Goal: Transaction & Acquisition: Download file/media

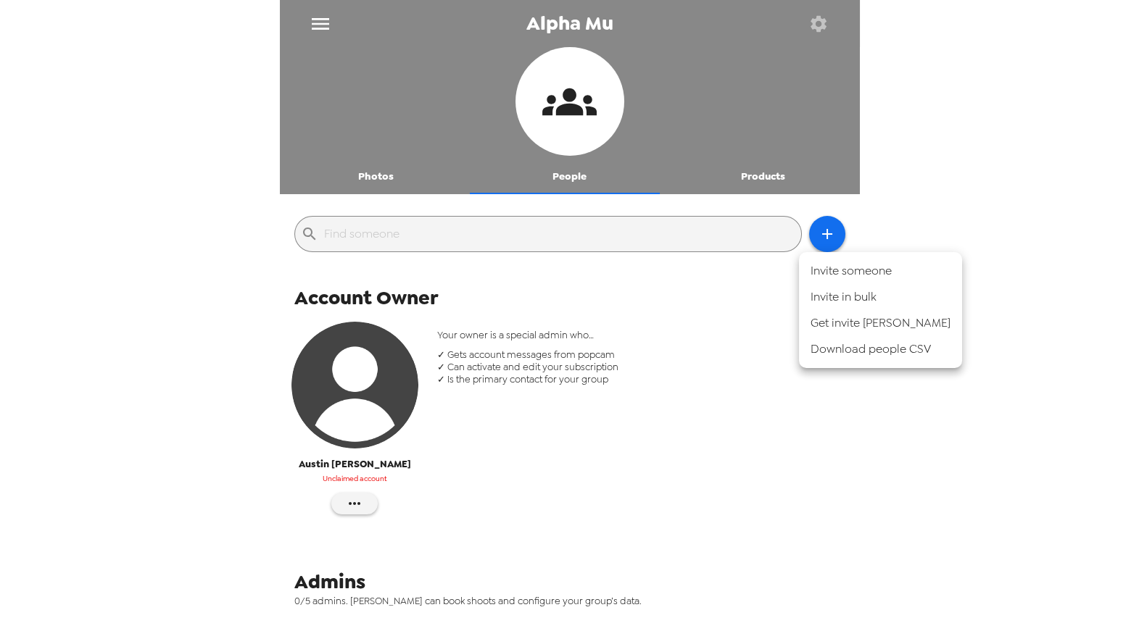
click at [325, 24] on div at bounding box center [569, 315] width 1139 height 631
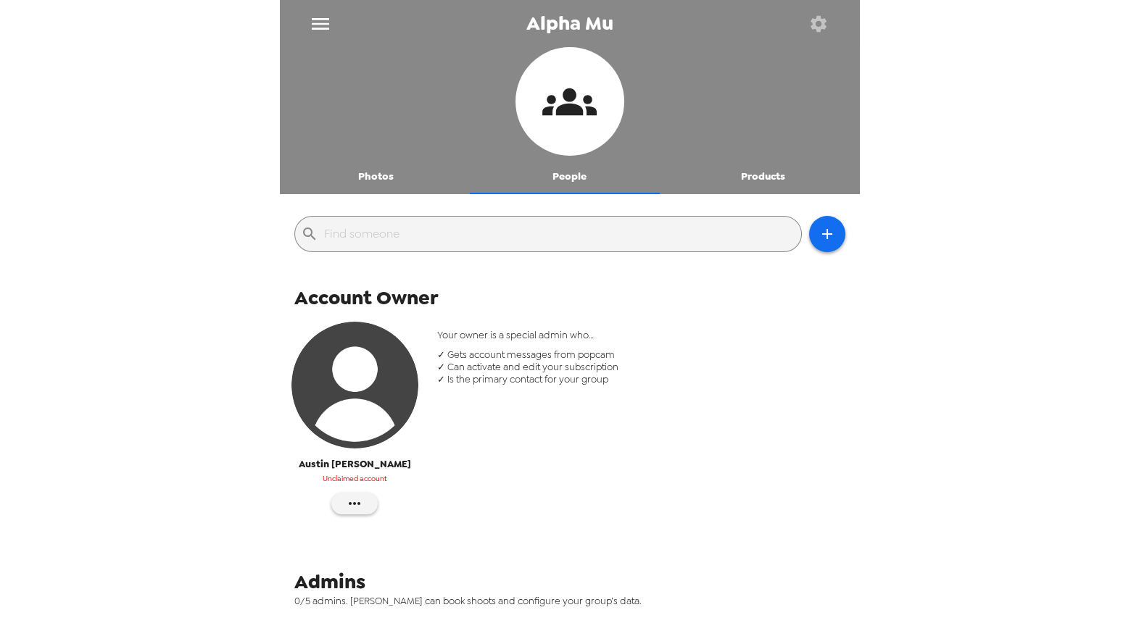
click at [324, 24] on icon "menu" at bounding box center [320, 24] width 17 height 12
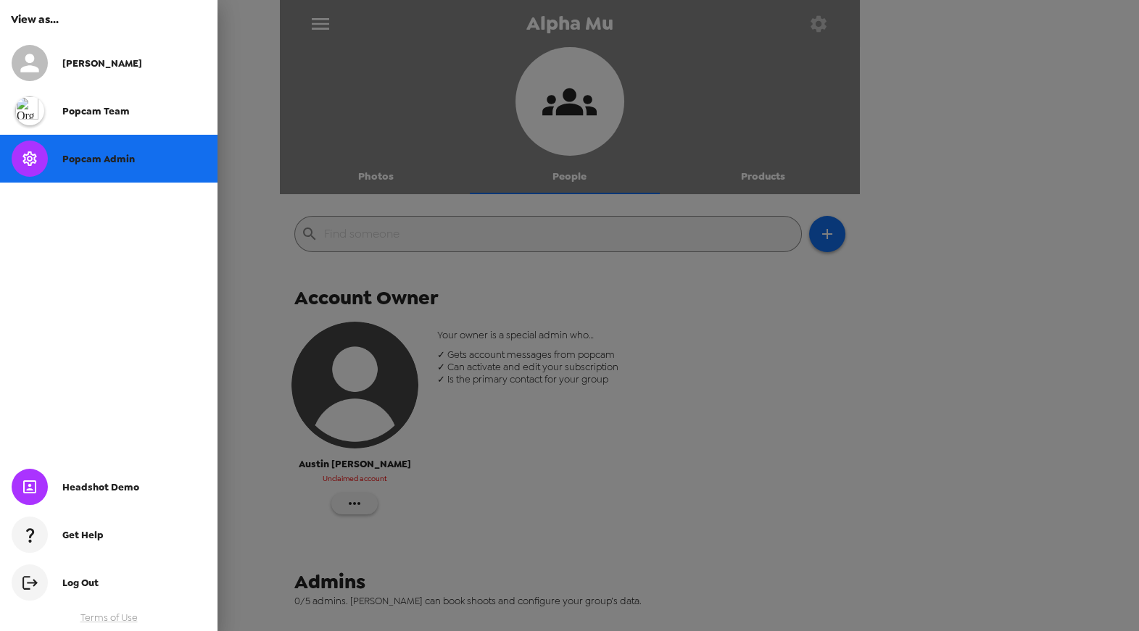
click at [104, 166] on div "Popcam Admin" at bounding box center [108, 159] width 217 height 48
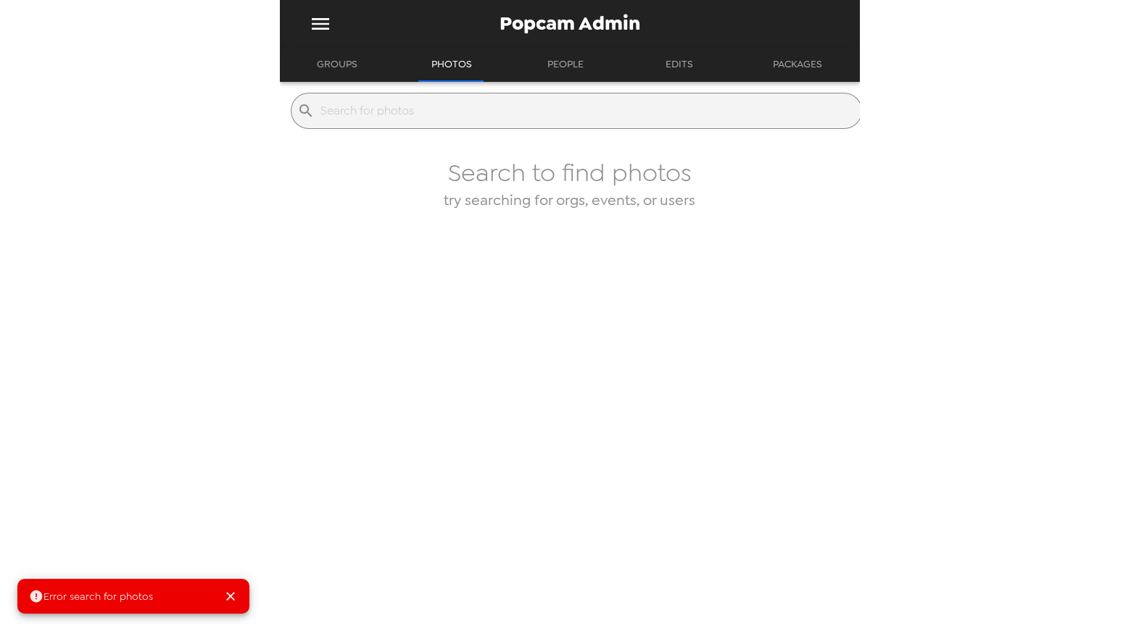
click at [346, 58] on button "Groups" at bounding box center [337, 64] width 67 height 35
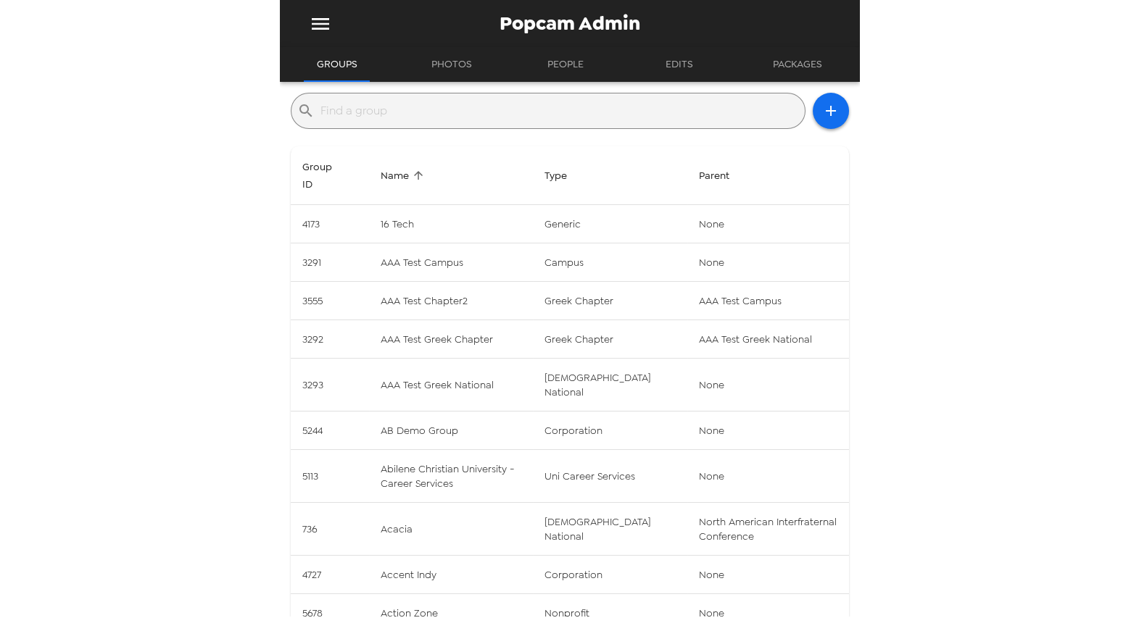
click at [563, 102] on input "text" at bounding box center [559, 110] width 478 height 23
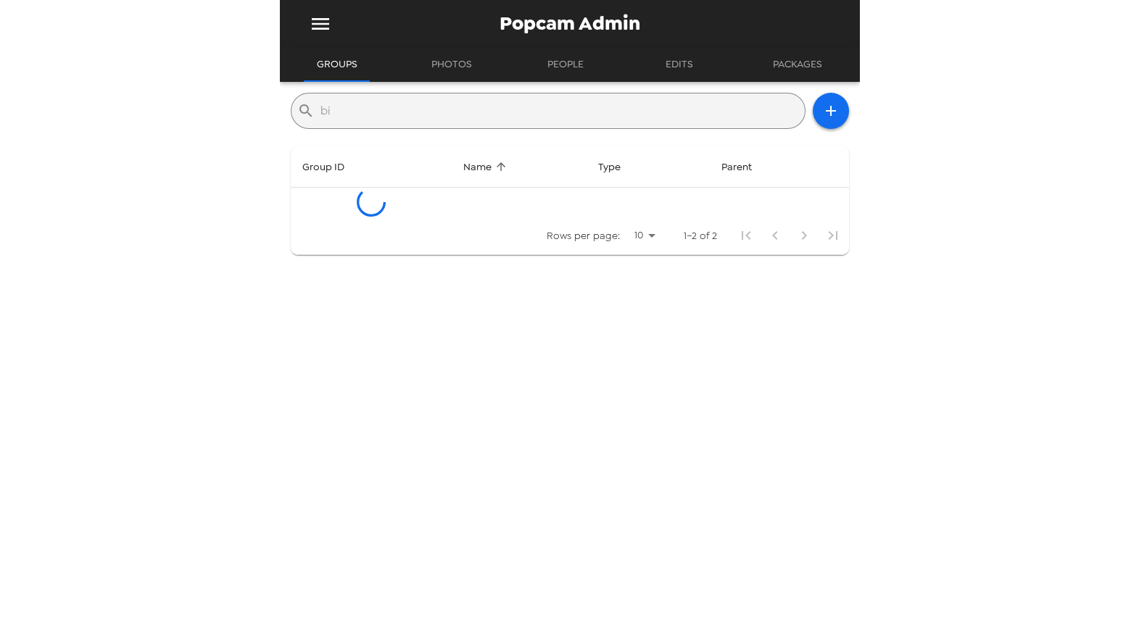
type input "b"
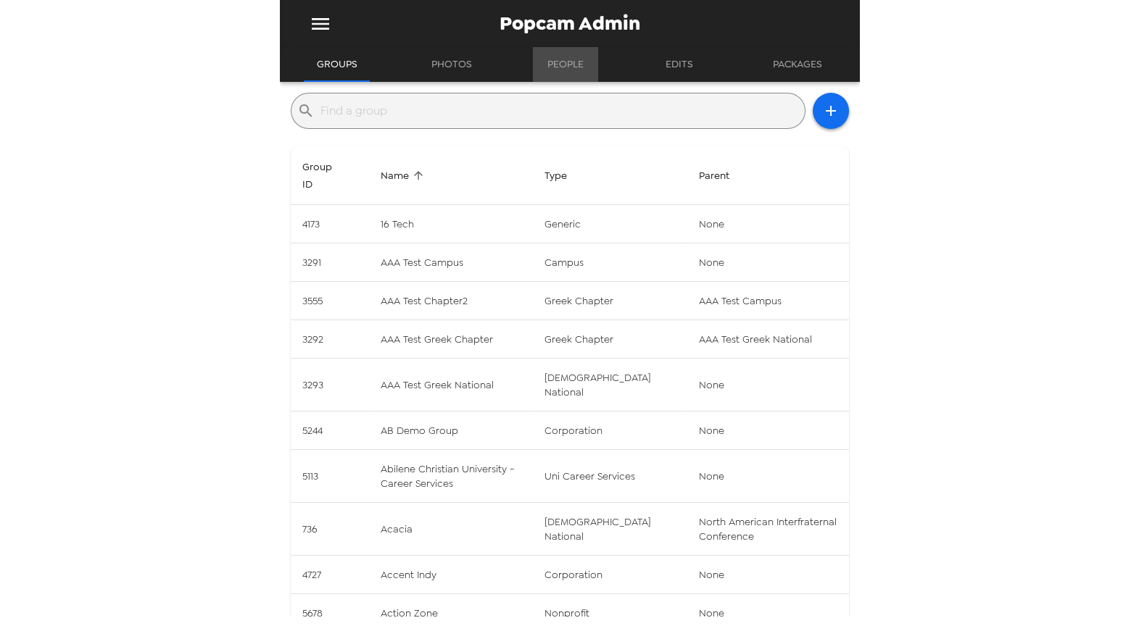
click at [572, 67] on button "People" at bounding box center [565, 64] width 65 height 35
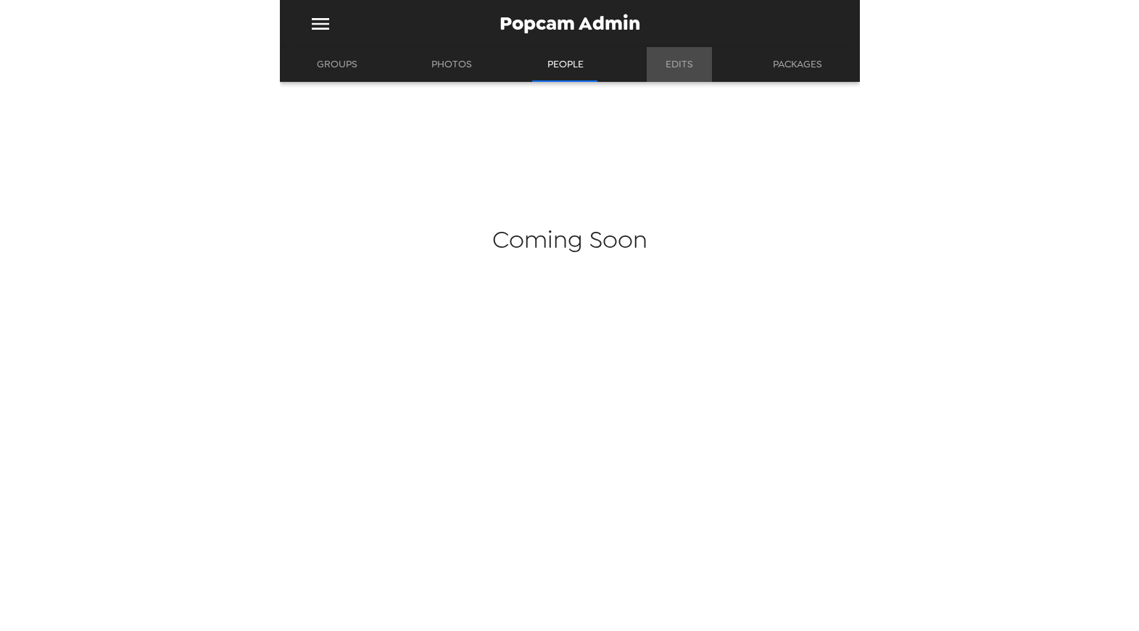
click at [674, 77] on button "Edits" at bounding box center [679, 64] width 65 height 35
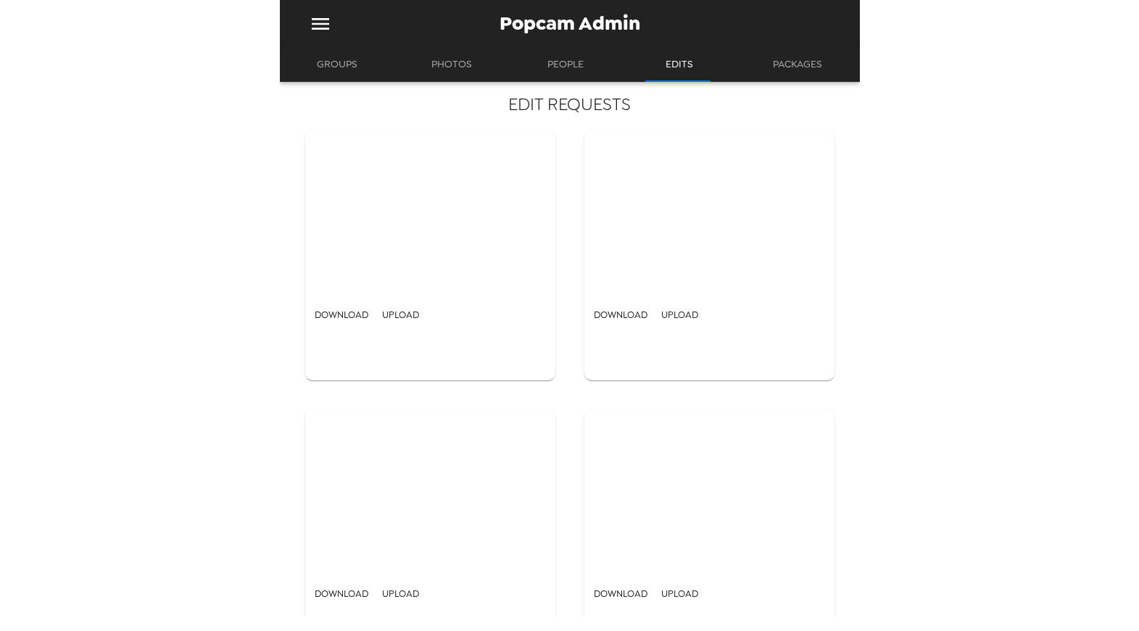
click at [804, 67] on button "Packages" at bounding box center [797, 64] width 75 height 35
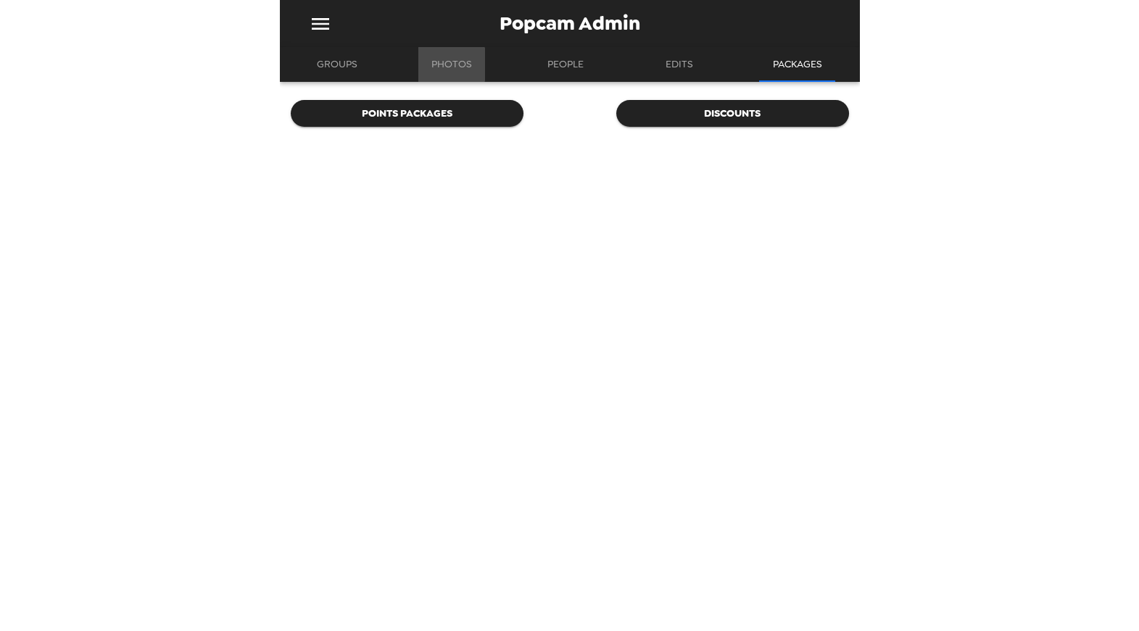
click at [441, 65] on button "Photos" at bounding box center [451, 64] width 67 height 35
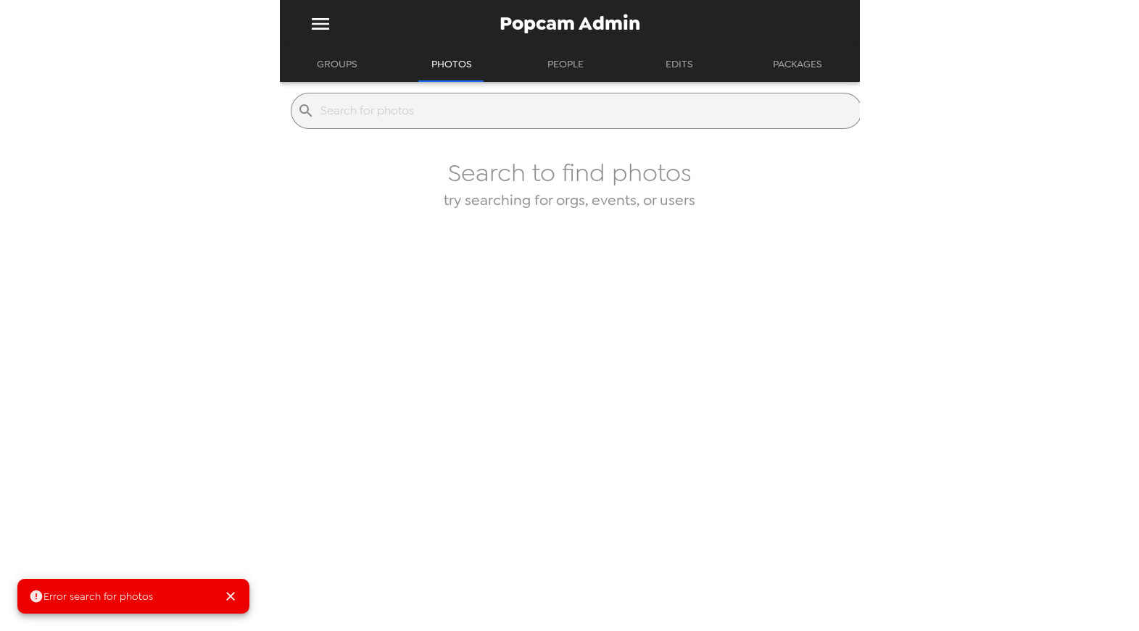
click at [338, 67] on button "Groups" at bounding box center [337, 64] width 67 height 35
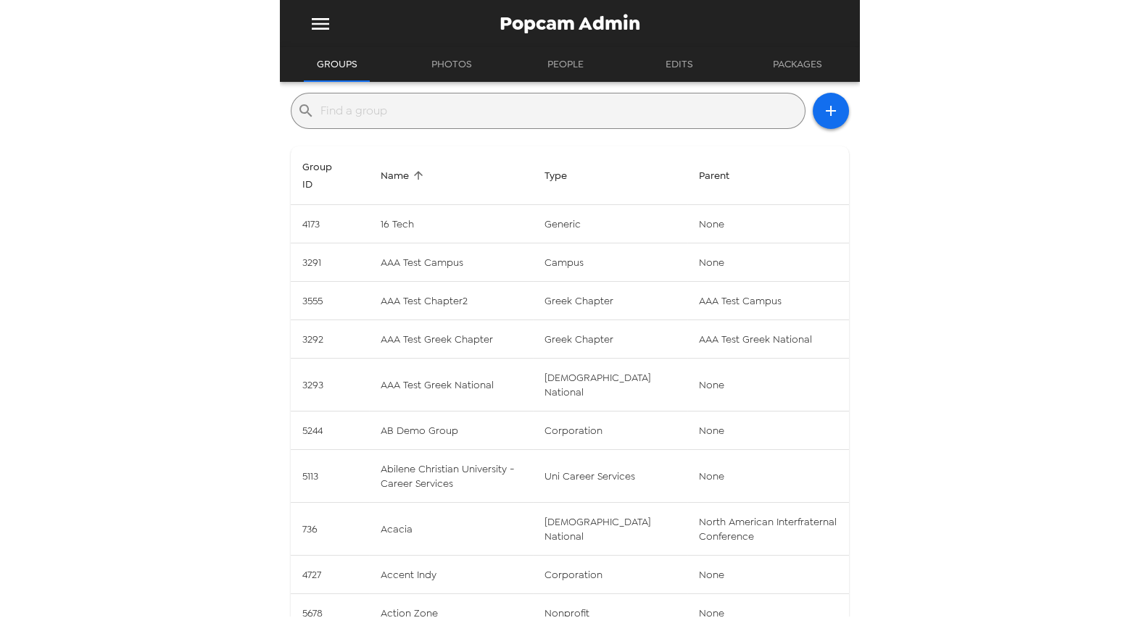
click at [458, 112] on input "text" at bounding box center [559, 110] width 478 height 23
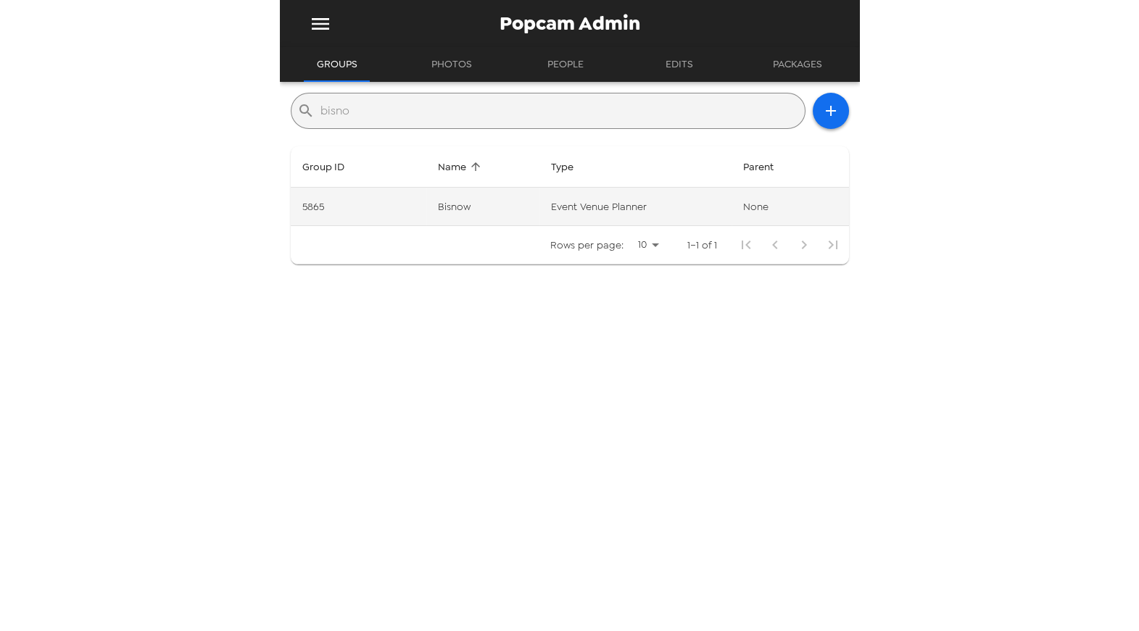
type input "bisno"
click at [521, 210] on td "Bisnow" at bounding box center [483, 207] width 114 height 38
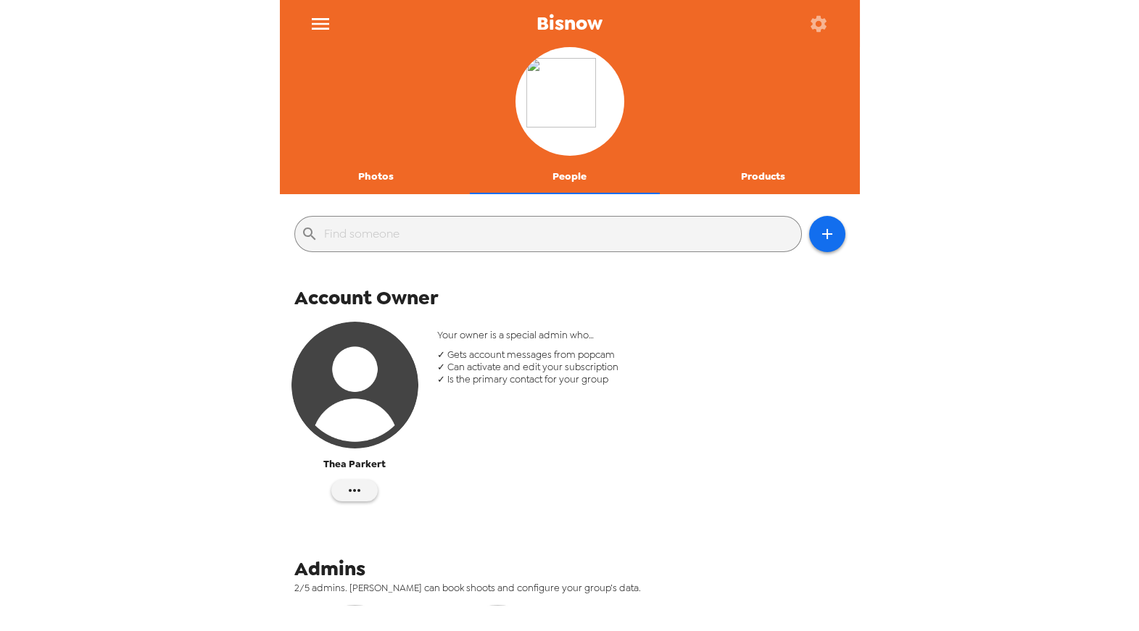
click at [362, 353] on img "button" at bounding box center [354, 385] width 127 height 127
click at [383, 171] on button "Photos" at bounding box center [377, 176] width 194 height 35
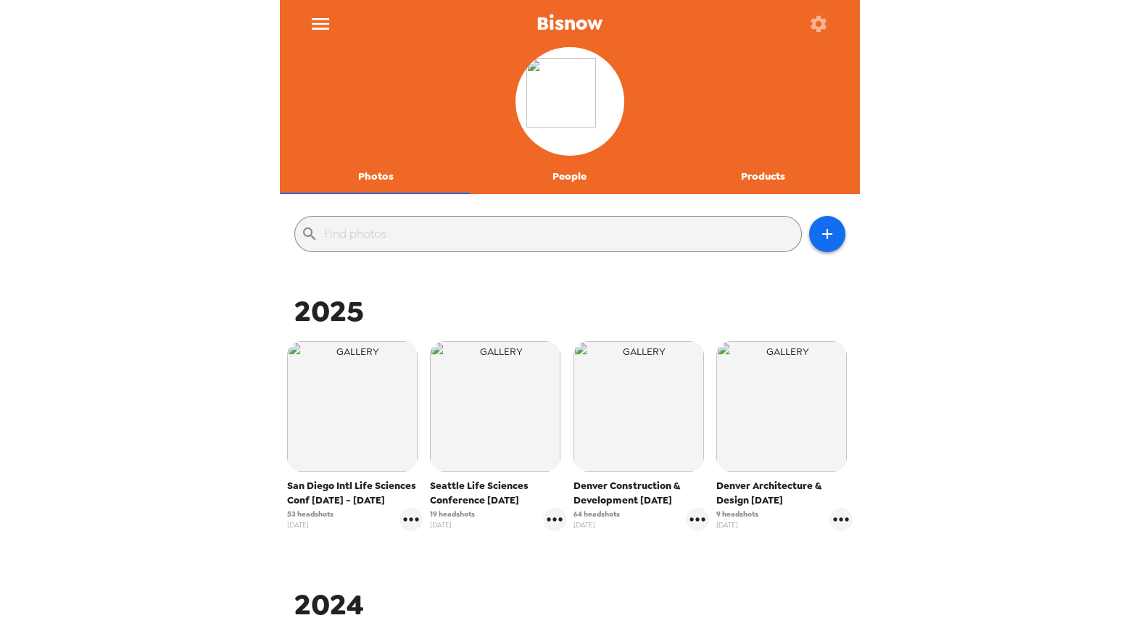
click at [190, 491] on div "Bisnow Photos People Products ​ 2025 San Diego Intl Life Sciences Conf 9/10 - 9…" at bounding box center [569, 315] width 1139 height 631
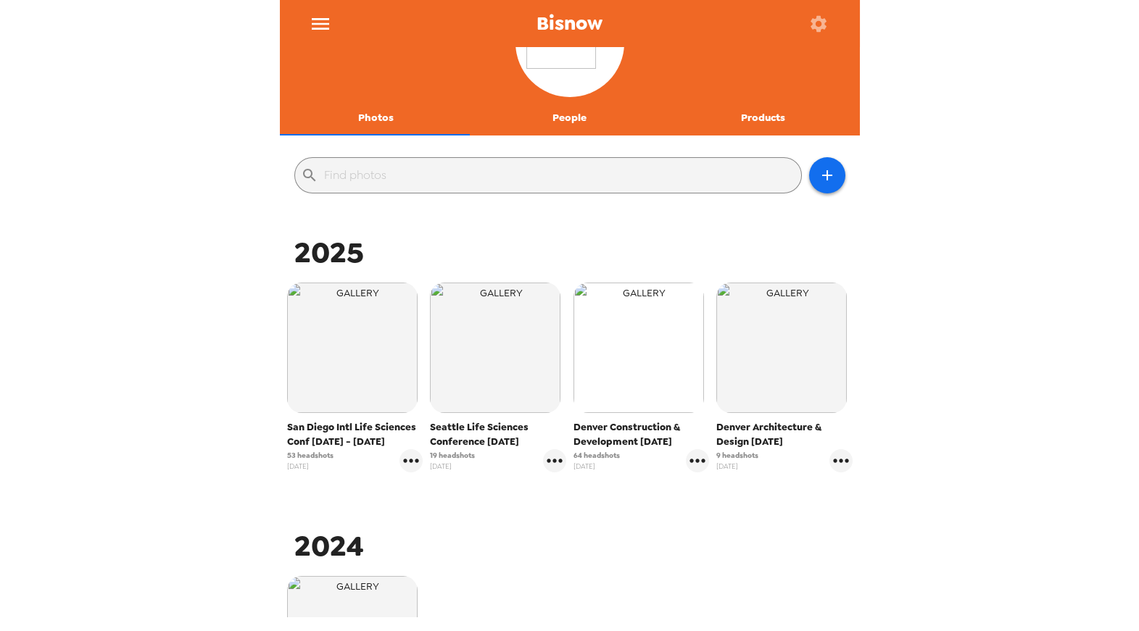
scroll to position [58, 0]
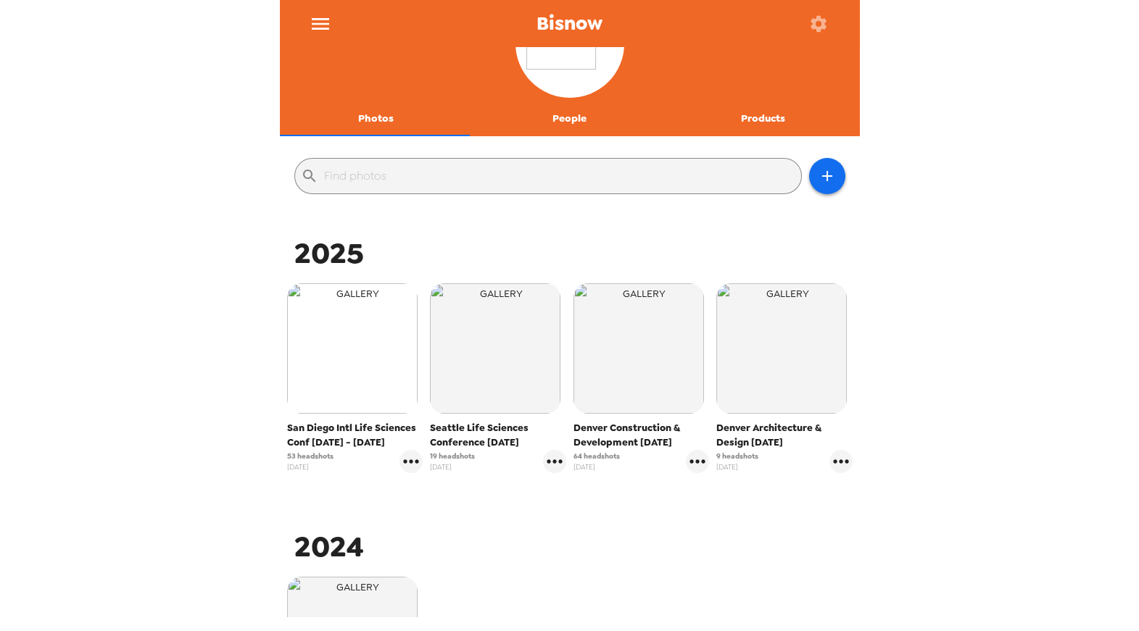
click at [357, 371] on img "button" at bounding box center [352, 348] width 130 height 130
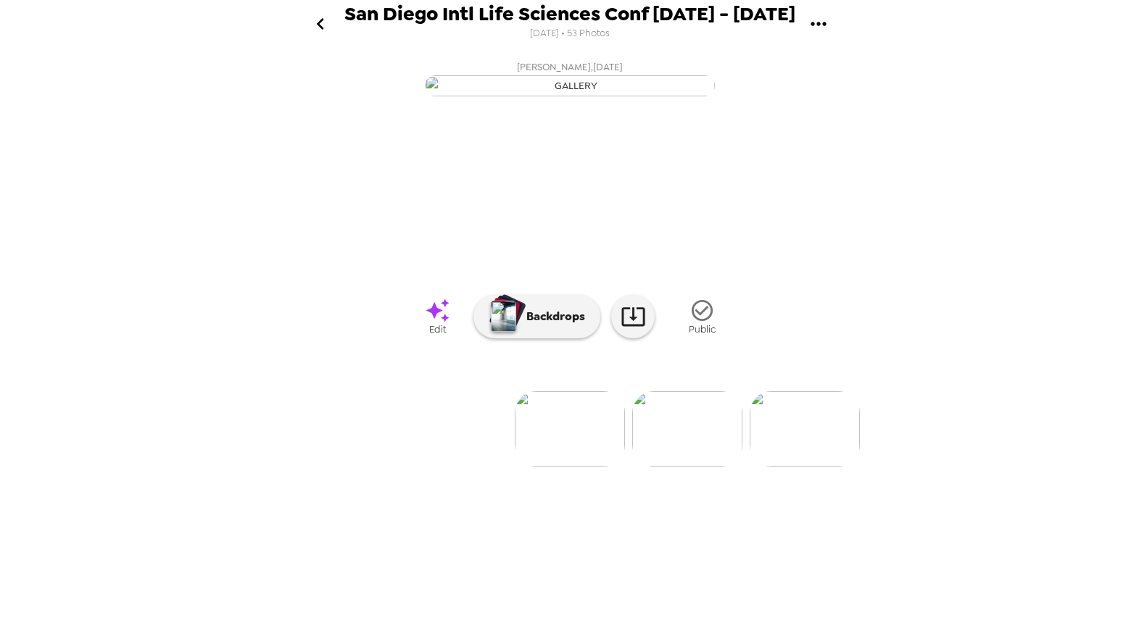
scroll to position [6, 0]
click at [629, 329] on icon at bounding box center [633, 316] width 25 height 25
click at [319, 26] on icon "go back" at bounding box center [320, 23] width 23 height 23
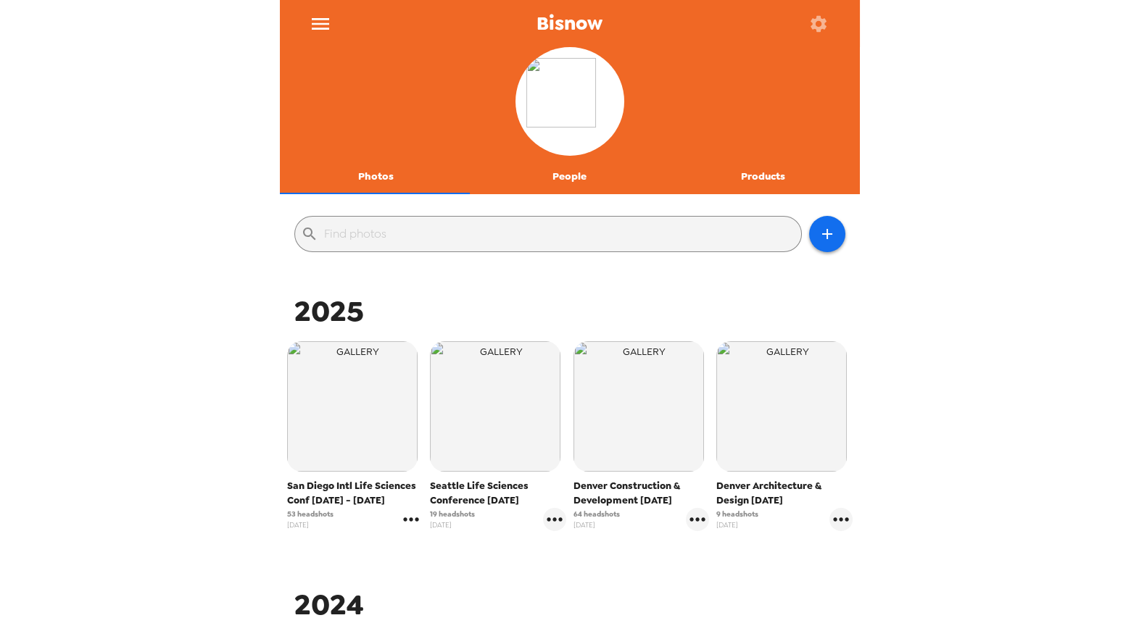
click at [406, 515] on icon "gallery menu" at bounding box center [410, 519] width 23 height 23
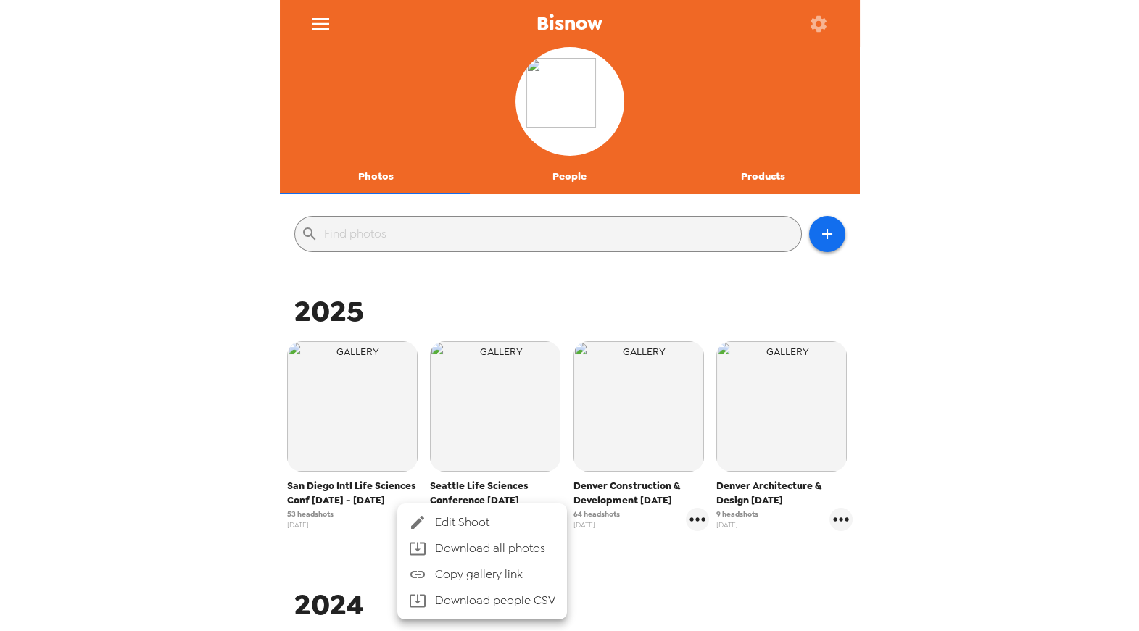
click at [483, 600] on li "Download people CSV" at bounding box center [482, 601] width 170 height 26
click at [152, 434] on div at bounding box center [569, 315] width 1139 height 631
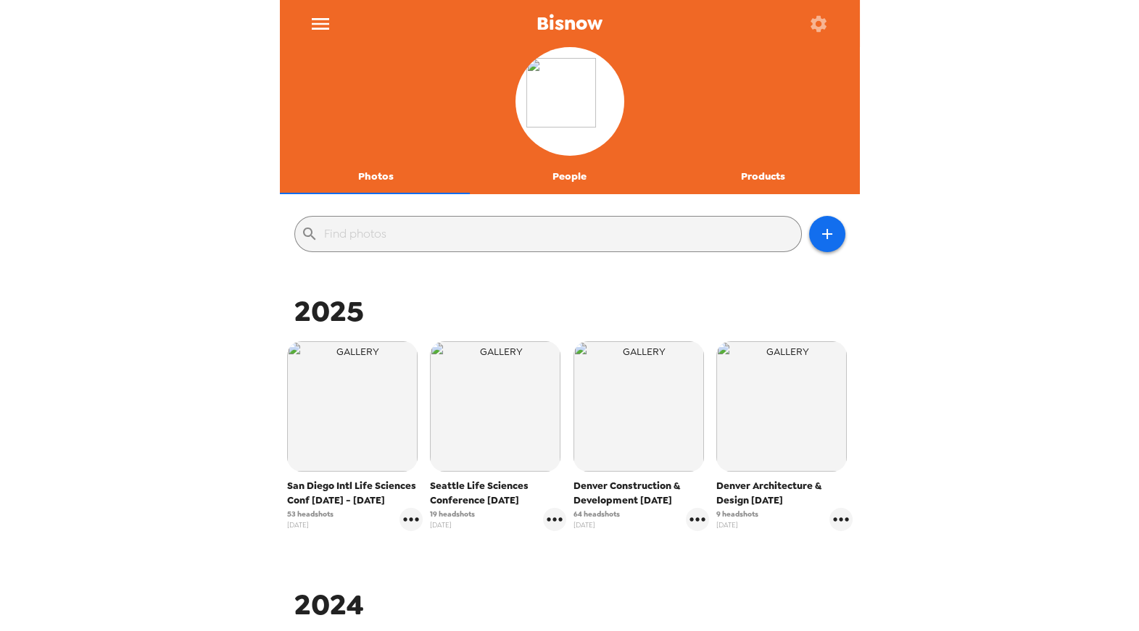
click at [145, 439] on div "Bisnow Photos People Products ​ 2025 San Diego Intl Life Sciences Conf 9/10 - 9…" at bounding box center [569, 315] width 1139 height 631
click at [1061, 441] on div "Bisnow Photos People Products ​ 2025 San Diego Intl Life Sciences Conf 9/10 - 9…" at bounding box center [569, 315] width 1139 height 631
click at [990, 402] on div "Bisnow Photos People Products ​ 2025 San Diego Intl Life Sciences Conf 9/10 - 9…" at bounding box center [569, 315] width 1139 height 631
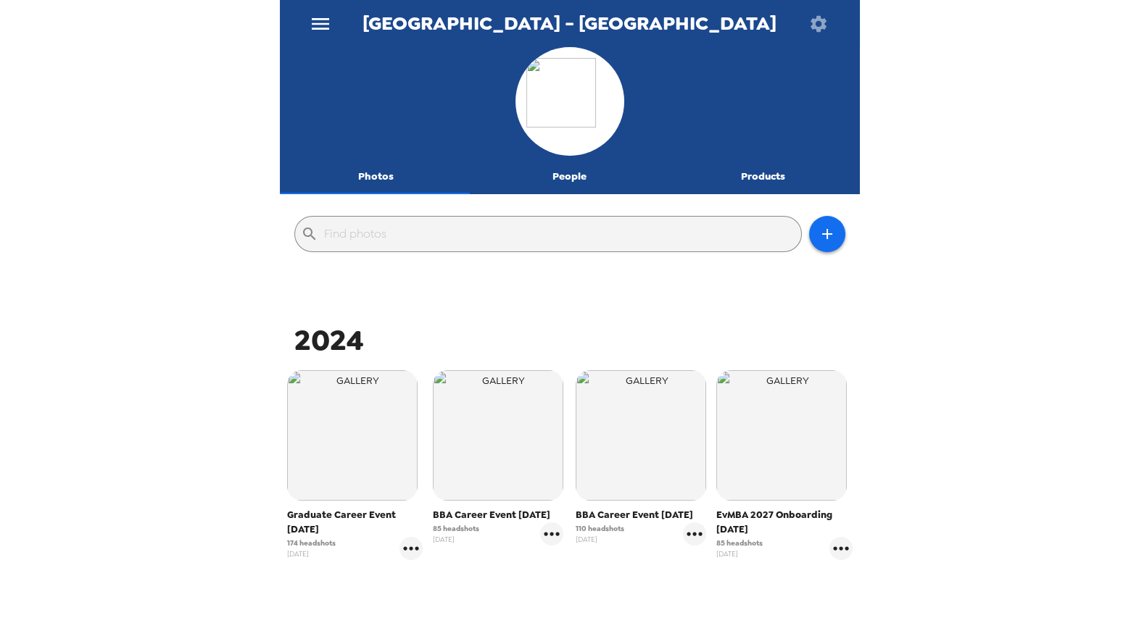
click at [178, 131] on div "Emory University - Goizueta Business School Photos People Products ​ 2024 Gradu…" at bounding box center [569, 315] width 1139 height 631
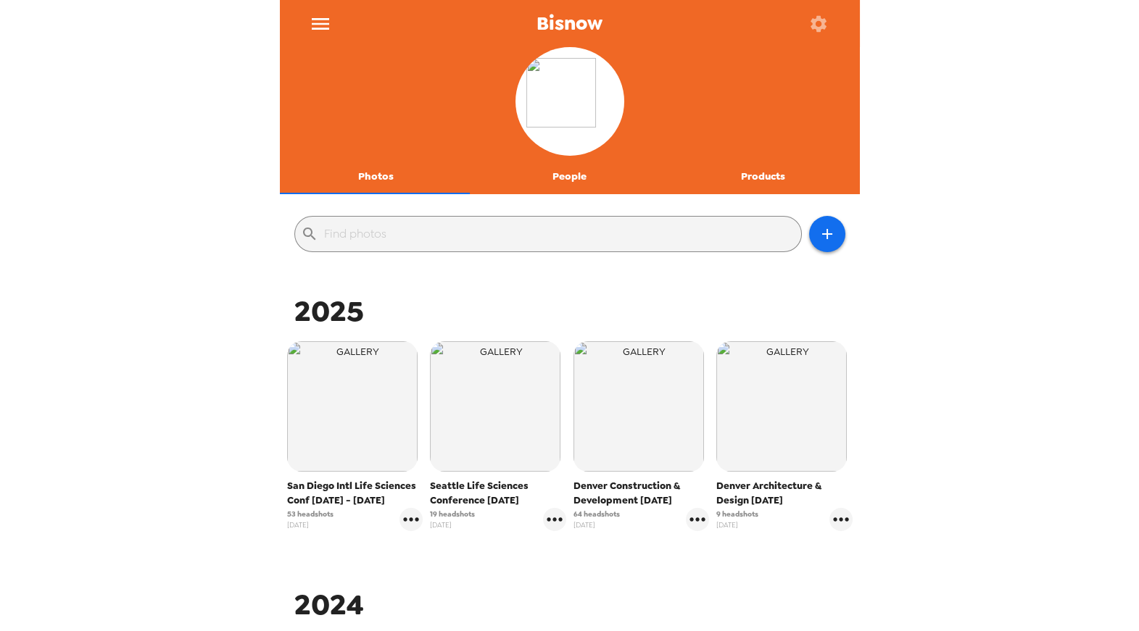
click at [182, 363] on div "Bisnow Photos People Products ​ 2025 San Diego Intl Life Sciences Conf [DATE] -…" at bounding box center [569, 315] width 1139 height 631
